Goal: Task Accomplishment & Management: Complete application form

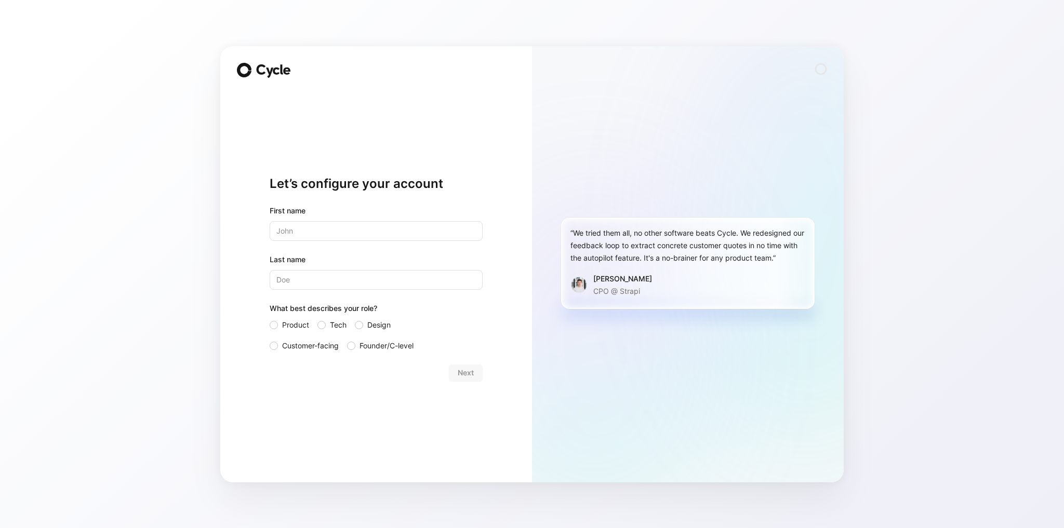
click at [339, 234] on input "text" at bounding box center [376, 231] width 213 height 20
type input "[DEMOGRAPHIC_DATA]"
click at [334, 281] on input "Last name" at bounding box center [376, 280] width 213 height 20
type input "[PERSON_NAME]"
click at [386, 328] on span "Design" at bounding box center [378, 325] width 23 height 12
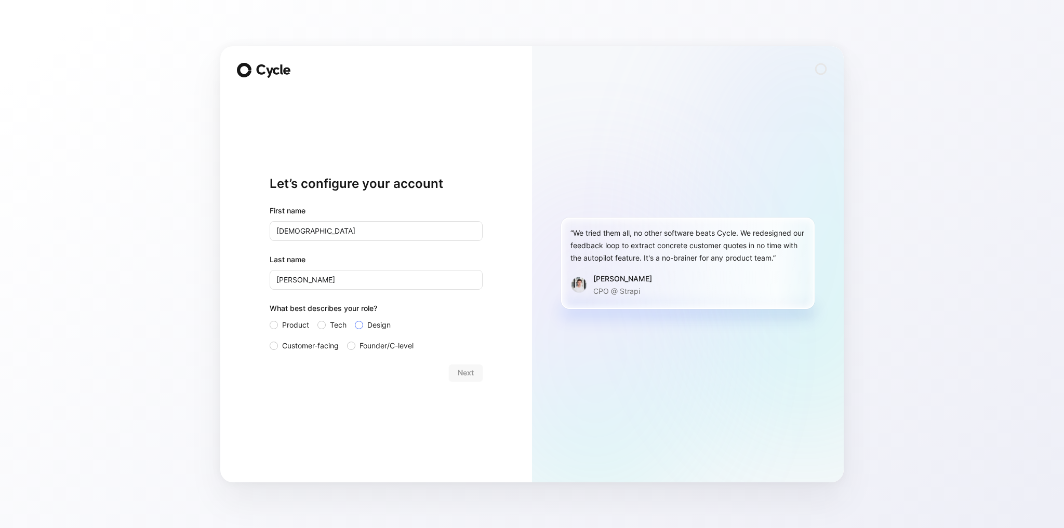
click at [355, 319] on input "Design" at bounding box center [355, 319] width 0 height 0
click at [468, 374] on span "Next" at bounding box center [466, 373] width 16 height 12
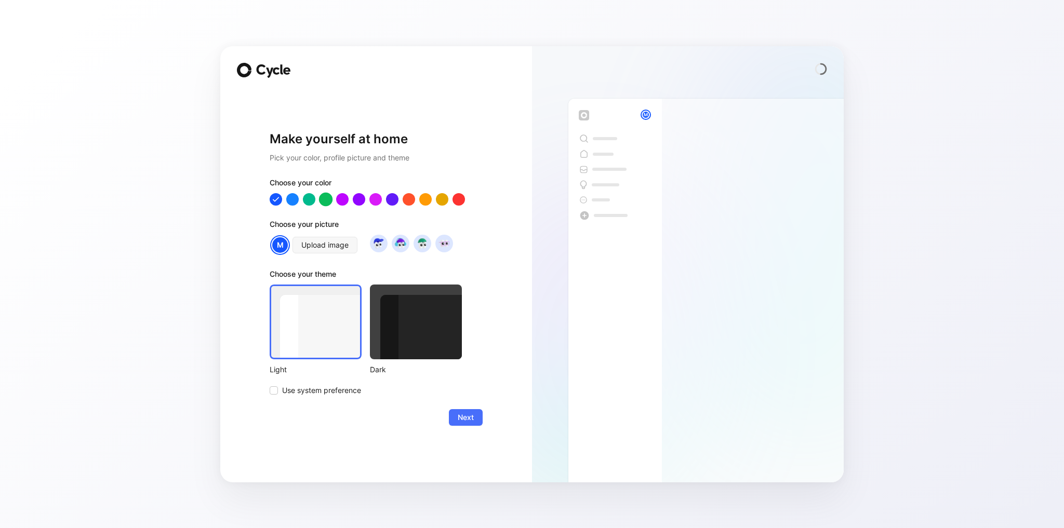
click at [328, 203] on div at bounding box center [326, 199] width 14 height 14
click at [412, 345] on div at bounding box center [416, 322] width 92 height 75
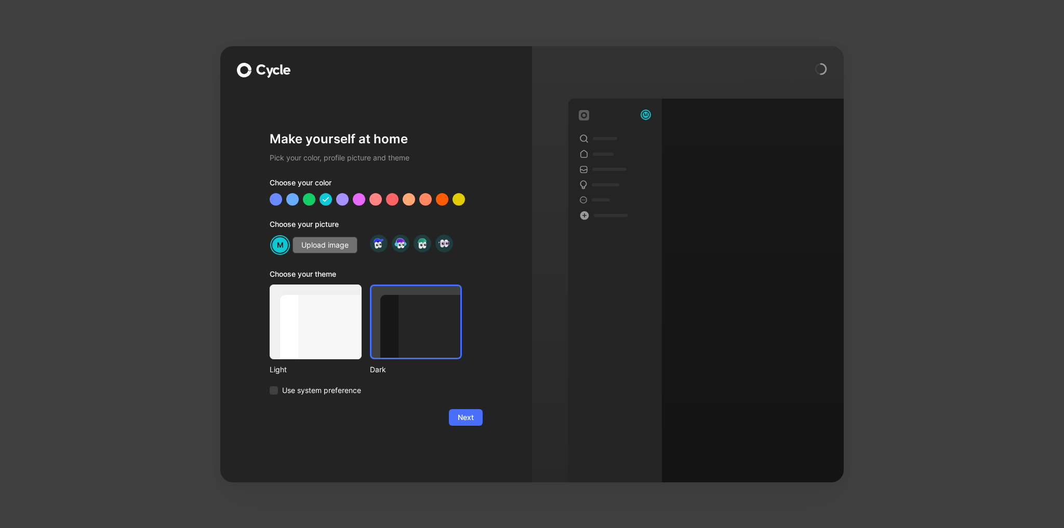
click at [338, 246] on span "Upload image" at bounding box center [324, 245] width 47 height 12
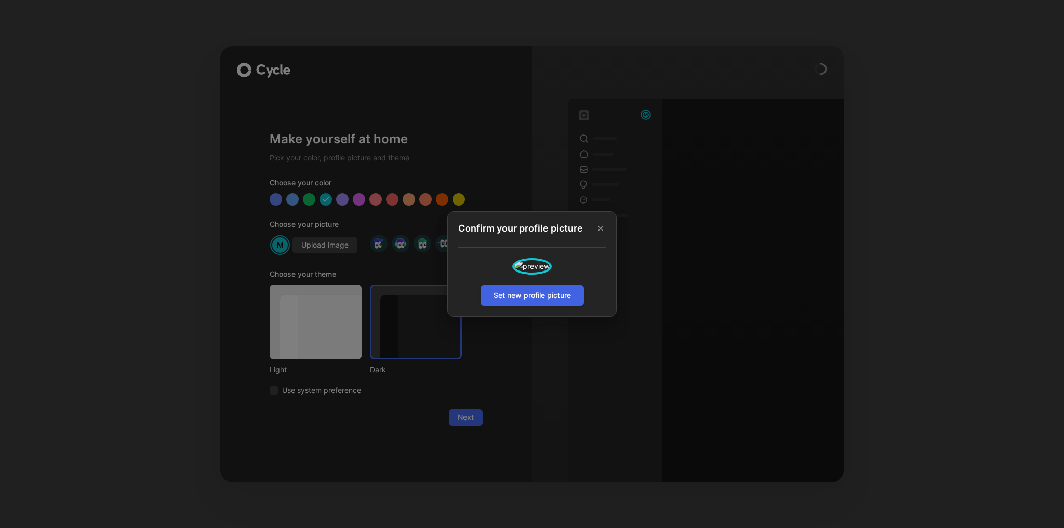
click at [548, 302] on span "Set new profile picture" at bounding box center [532, 295] width 77 height 12
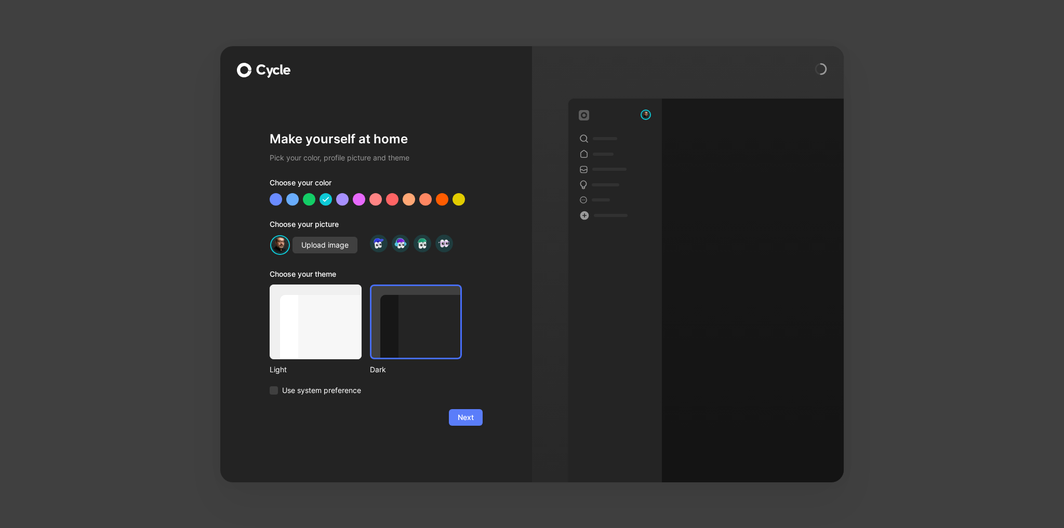
click at [458, 425] on button "Next" at bounding box center [466, 417] width 34 height 17
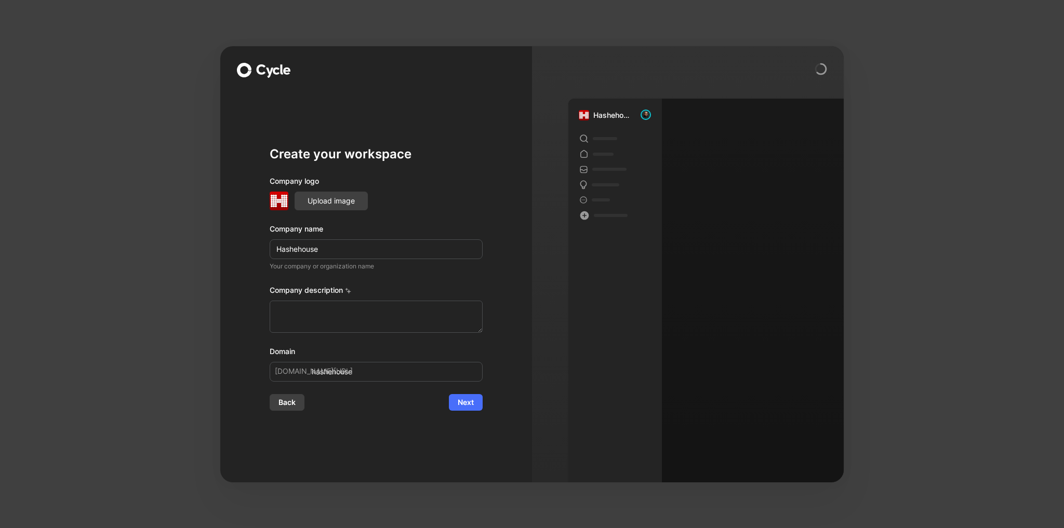
drag, startPoint x: 342, startPoint y: 248, endPoint x: 263, endPoint y: 247, distance: 78.5
click at [263, 247] on div "Create your workspace Company logo Upload image Company name Hashehouse Your co…" at bounding box center [376, 264] width 312 height 436
type input "s"
type input "x"
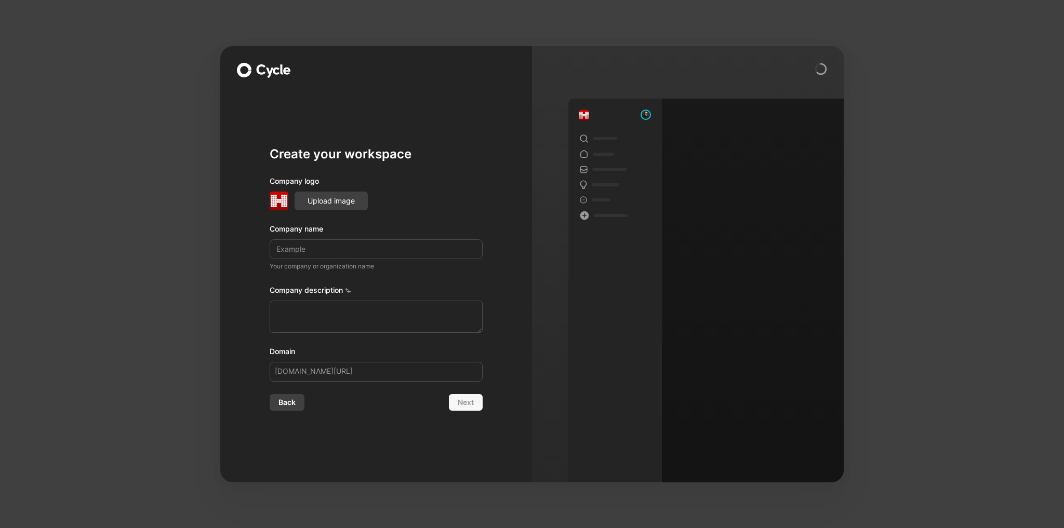
type input "x"
type input "xa"
type input "xaa"
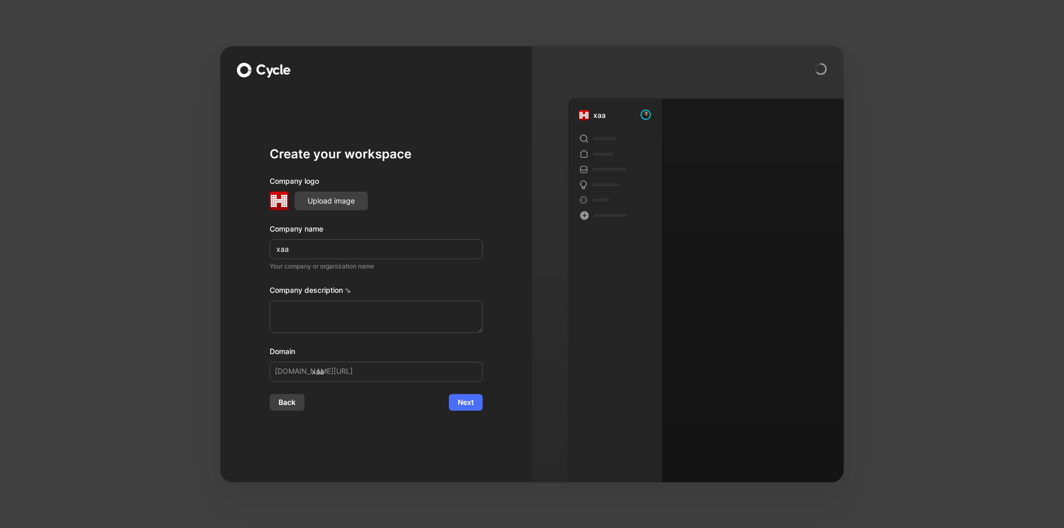
type input "xaal"
type input "xaalm"
type input "xaalma"
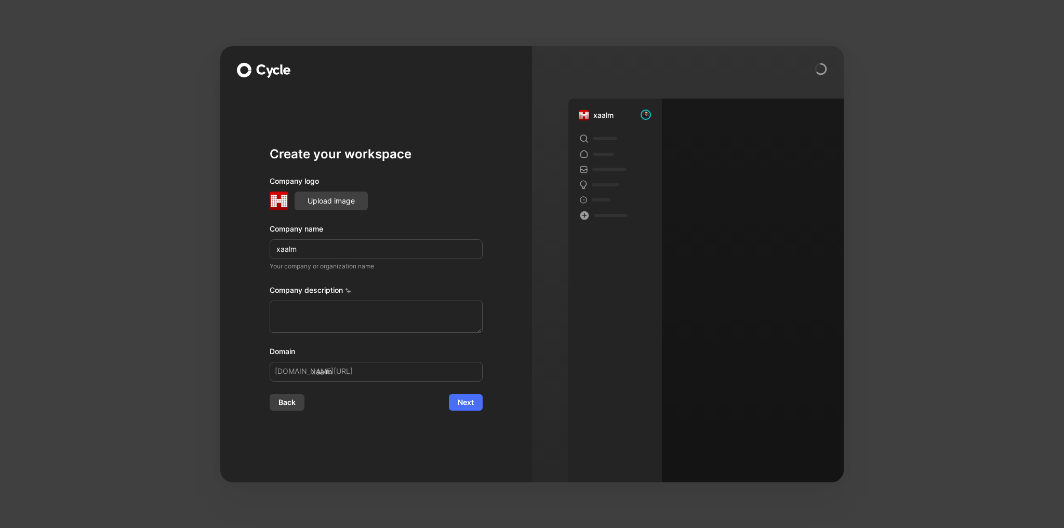
type input "xaalma"
type input "xaalman"
click at [330, 200] on span "Upload image" at bounding box center [331, 201] width 47 height 12
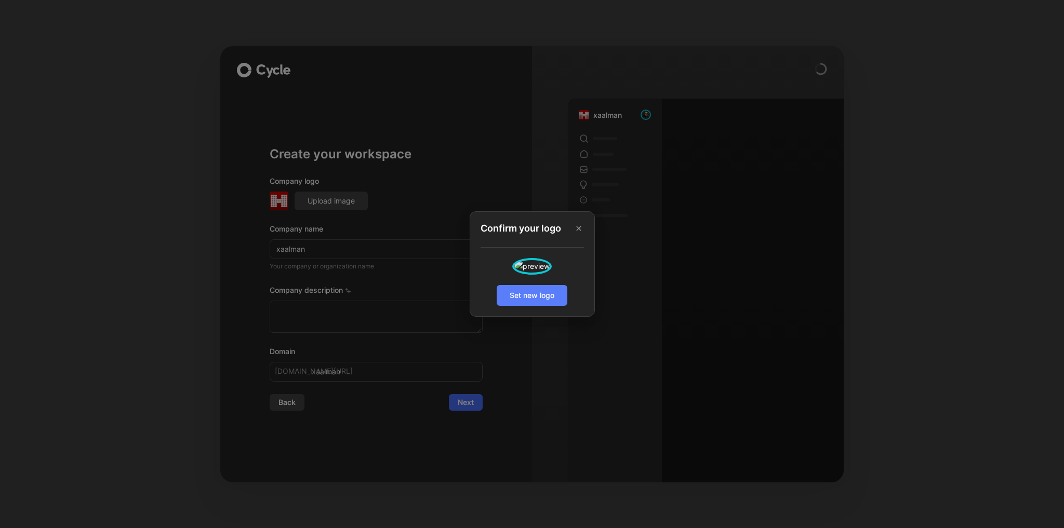
click at [563, 306] on button "Set new logo" at bounding box center [532, 295] width 71 height 21
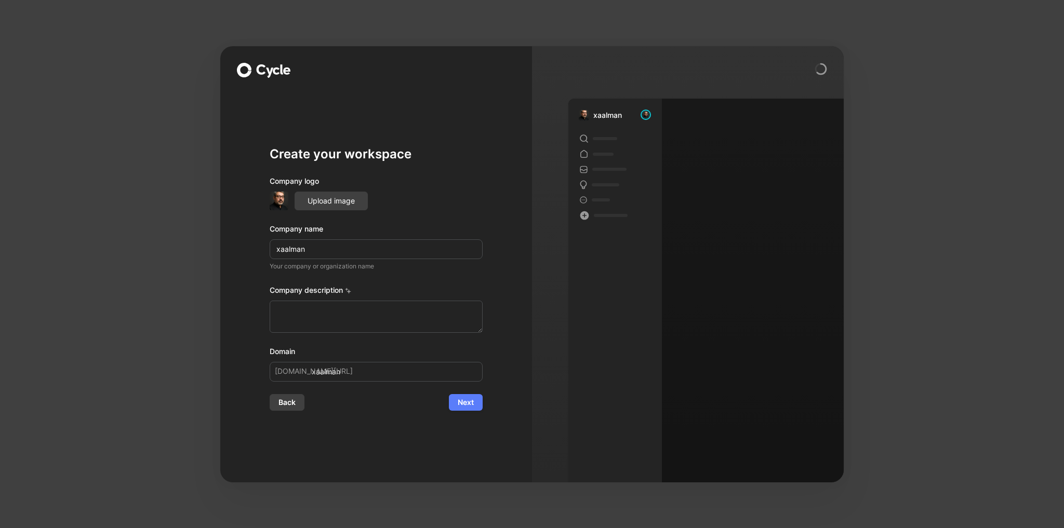
click at [468, 401] on span "Next" at bounding box center [466, 402] width 16 height 12
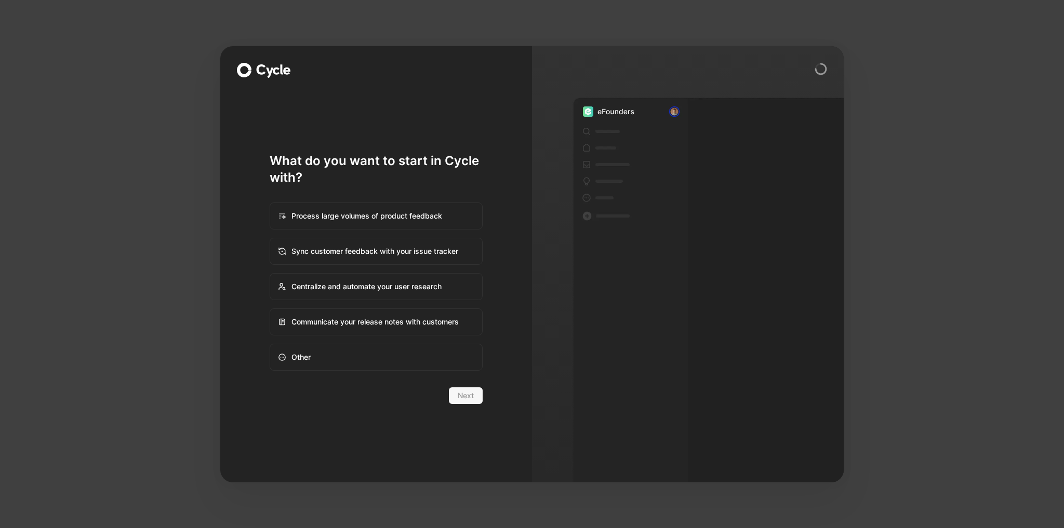
click at [470, 398] on div "Next" at bounding box center [376, 396] width 213 height 17
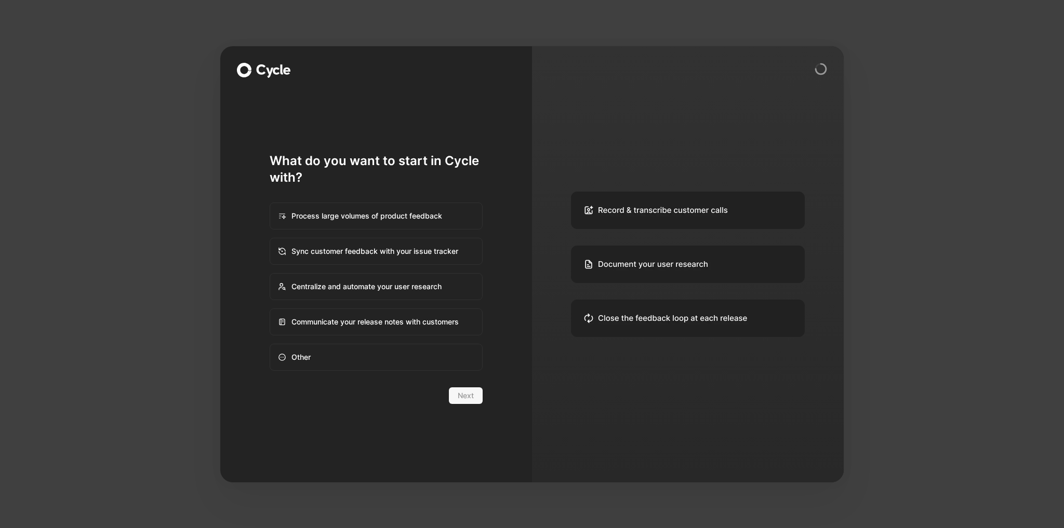
click at [405, 251] on div "Sync customer feedback with your issue tracker" at bounding box center [376, 251] width 211 height 25
click at [271, 239] on input "Sync customer feedback with your issue tracker" at bounding box center [270, 239] width 1 height 1
radio input "true"
click at [468, 396] on span "Next" at bounding box center [466, 396] width 16 height 12
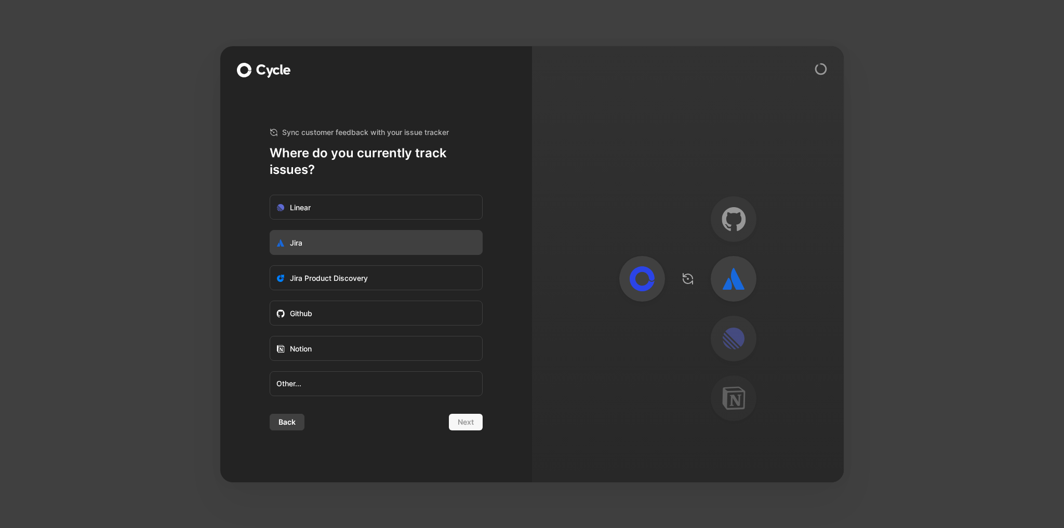
click at [351, 251] on label "Jira" at bounding box center [376, 243] width 212 height 25
click at [270, 231] on input "Jira" at bounding box center [270, 231] width 0 height 0
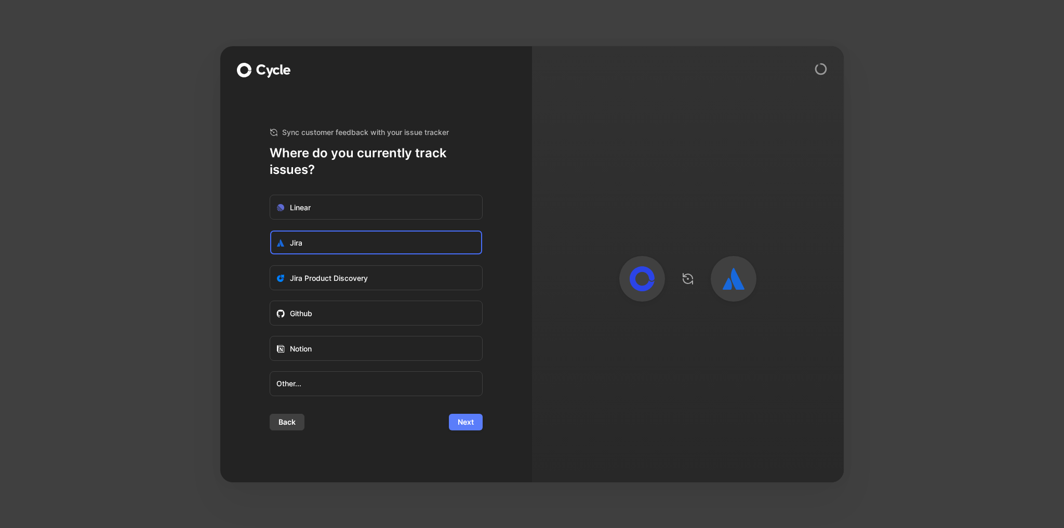
click at [473, 426] on span "Next" at bounding box center [466, 422] width 16 height 12
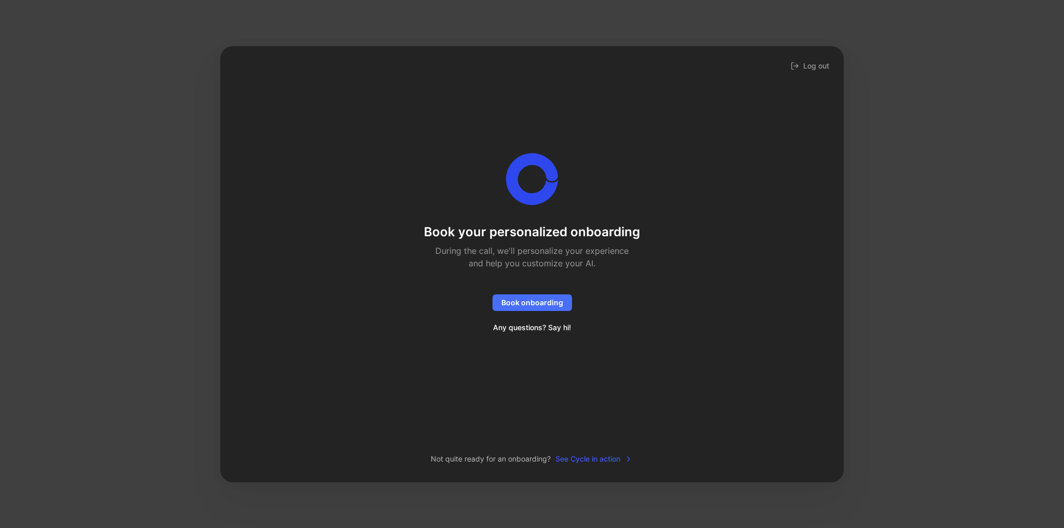
click at [596, 458] on span "See Cycle in action" at bounding box center [593, 459] width 77 height 12
